Goal: Find specific page/section: Find specific page/section

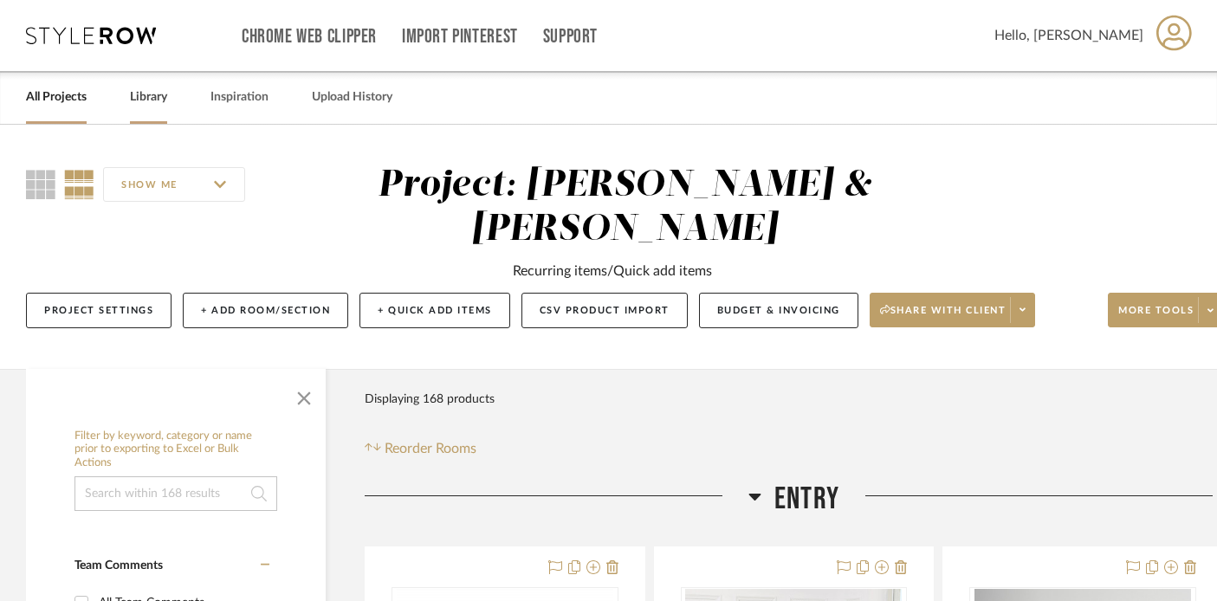
click at [134, 94] on link "Library" at bounding box center [148, 97] width 37 height 23
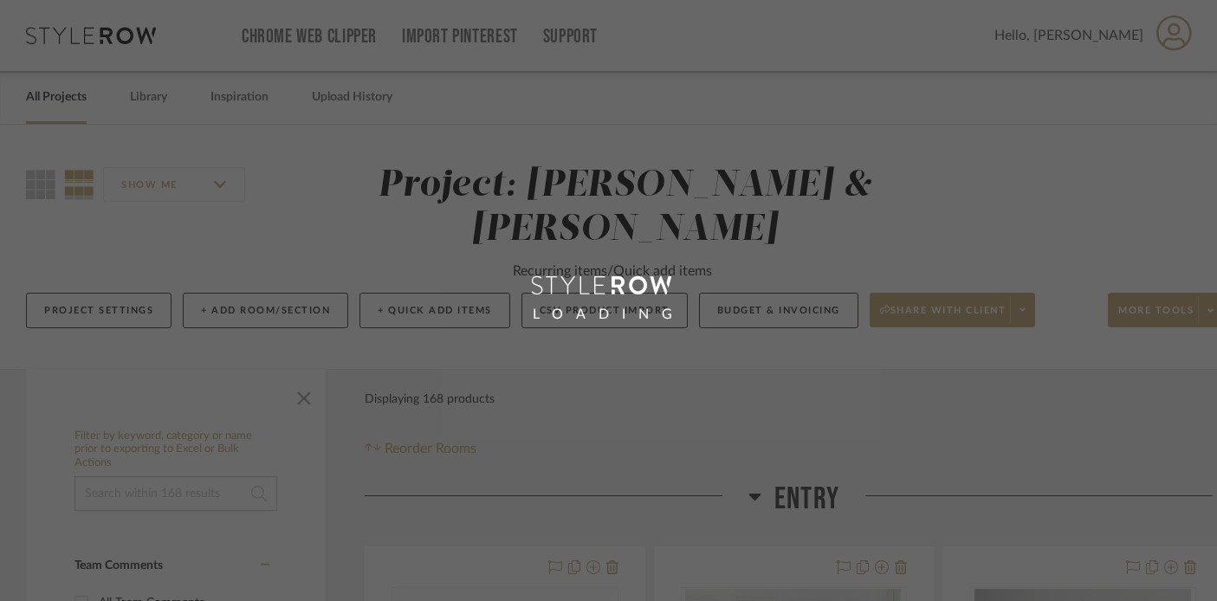
click at [45, 98] on div "LOADING" at bounding box center [608, 300] width 1217 height 601
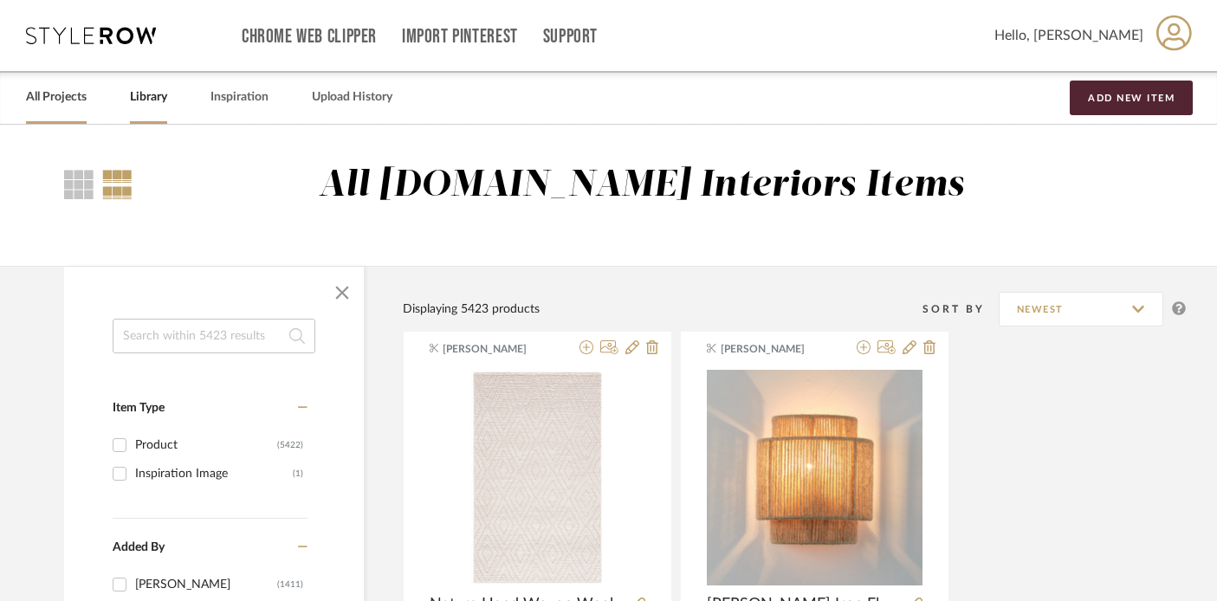
click at [45, 101] on link "All Projects" at bounding box center [56, 97] width 61 height 23
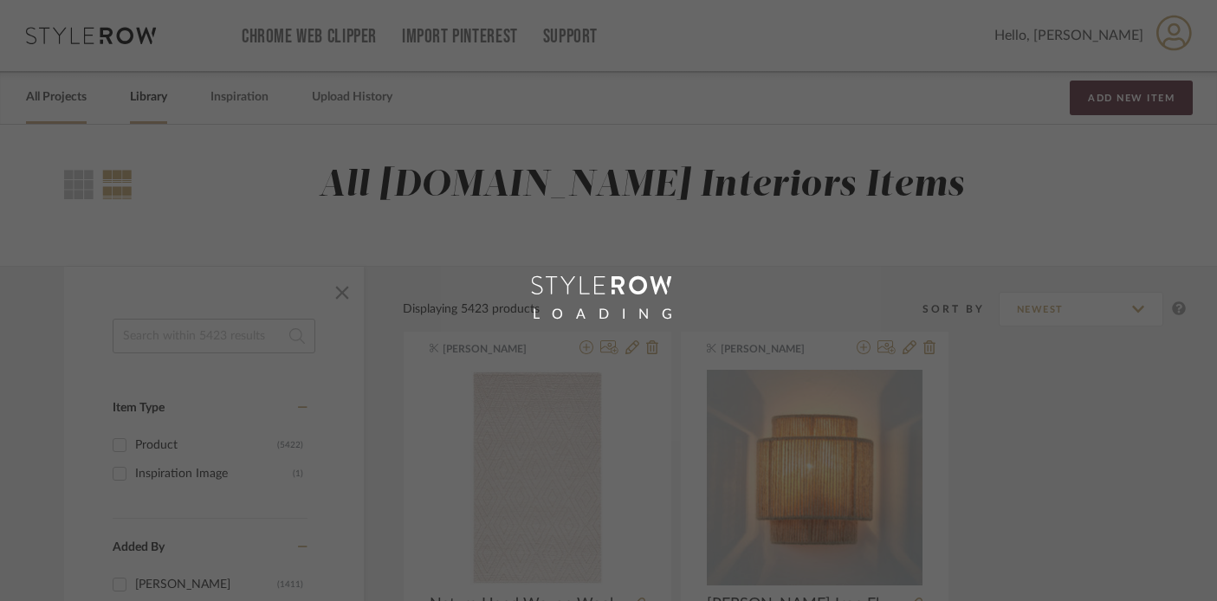
click at [45, 101] on div "LOADING" at bounding box center [608, 300] width 1217 height 601
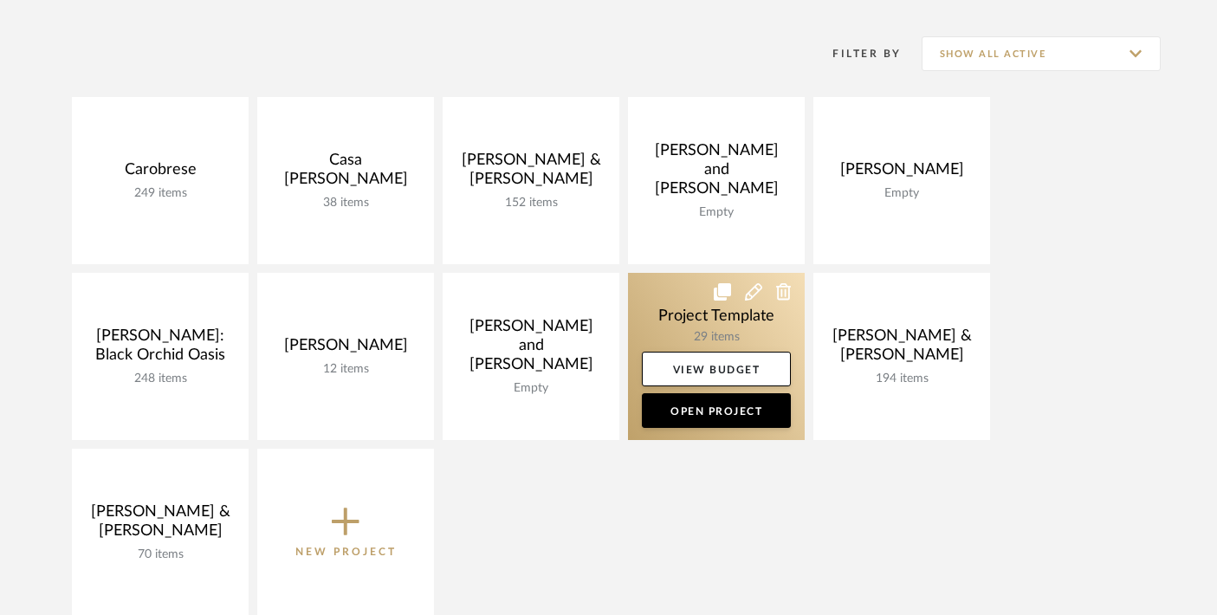
scroll to position [337, 0]
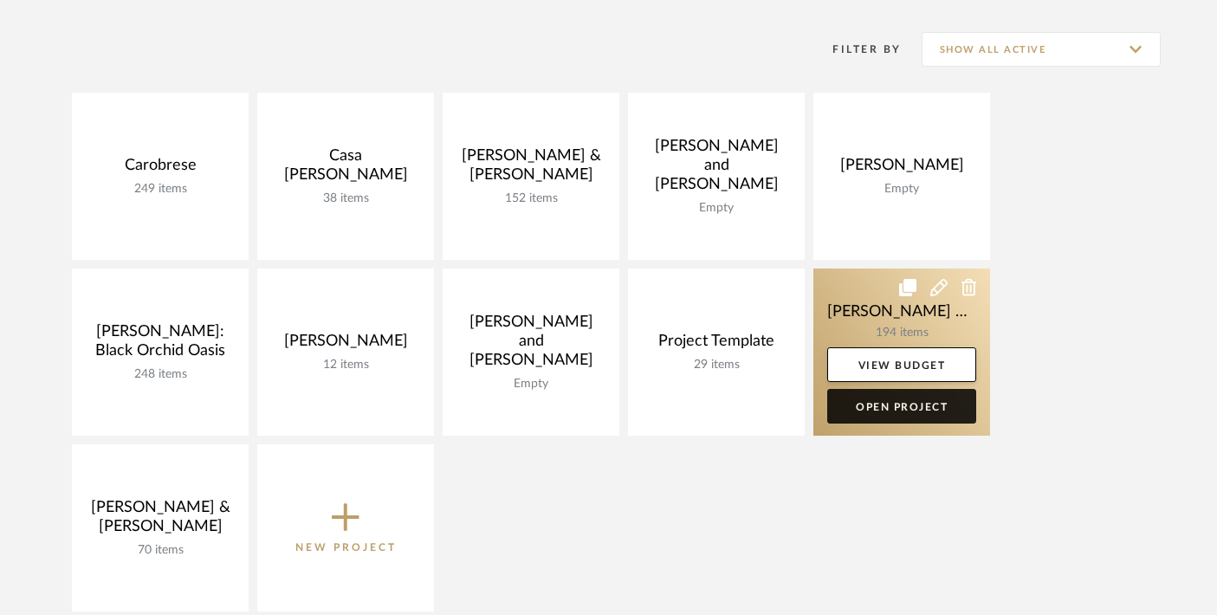
click at [881, 409] on link "Open Project" at bounding box center [901, 406] width 149 height 35
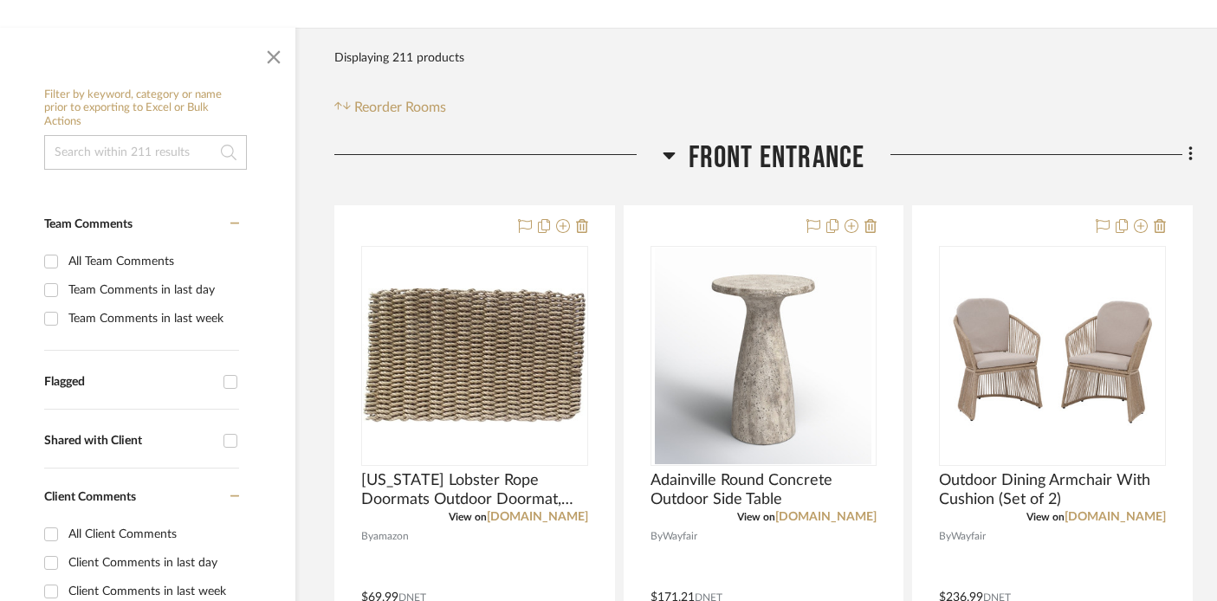
scroll to position [0, 30]
